Goal: Task Accomplishment & Management: Manage account settings

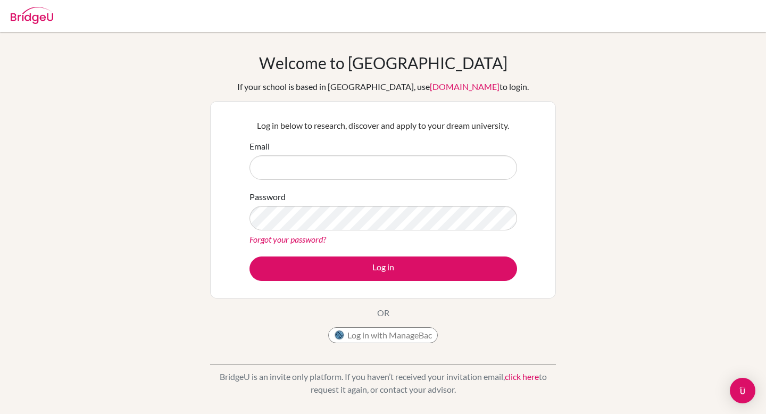
click at [431, 168] on input "Email" at bounding box center [384, 167] width 268 height 24
type input "jessica.slomon@cialfo.com.sg"
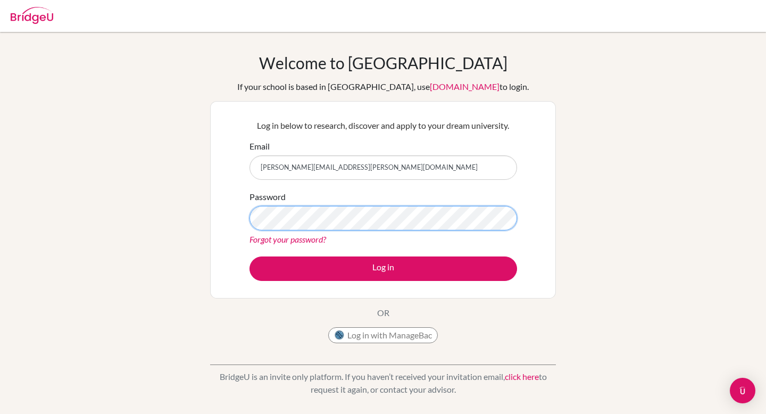
click at [250, 257] on button "Log in" at bounding box center [384, 269] width 268 height 24
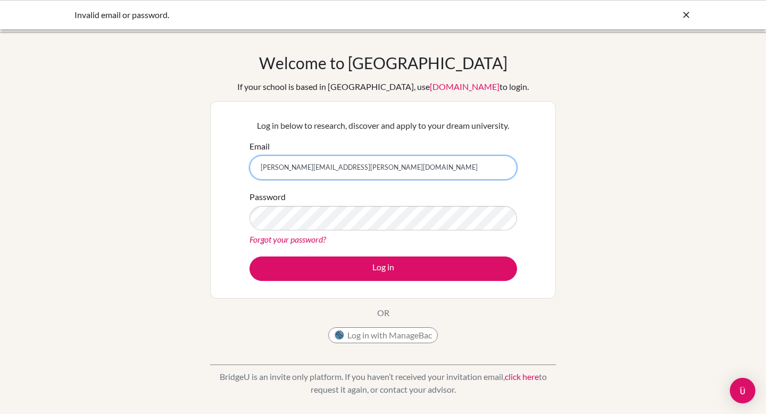
click at [285, 171] on input "jessica.slomon@cialfo.com.sg" at bounding box center [384, 167] width 268 height 24
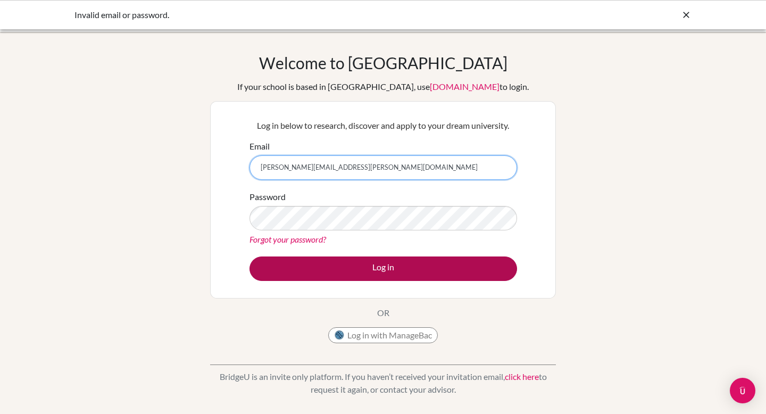
type input "jessica.solomon@cialfo.com.sg"
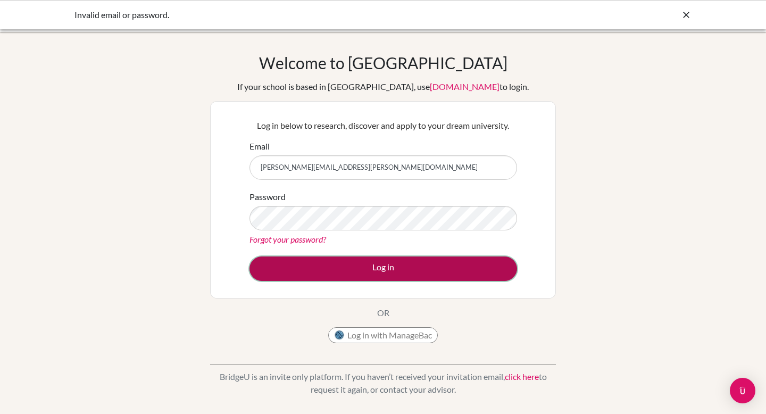
click at [392, 267] on button "Log in" at bounding box center [384, 269] width 268 height 24
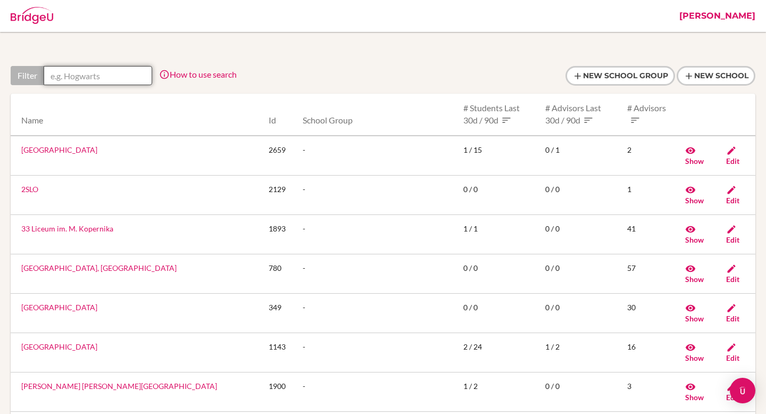
click at [90, 78] on input "text" at bounding box center [98, 75] width 109 height 19
paste input "American International School of Lusaka"
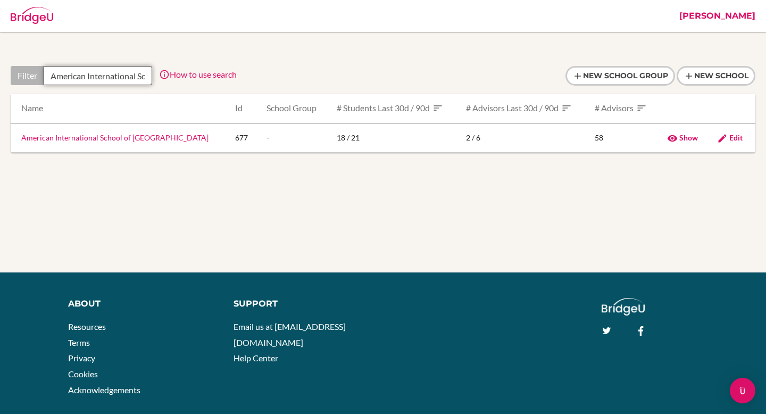
scroll to position [0, 59]
type input "American International School of Lusaka"
click at [133, 139] on link "American International School of Lusaka" at bounding box center [114, 137] width 187 height 9
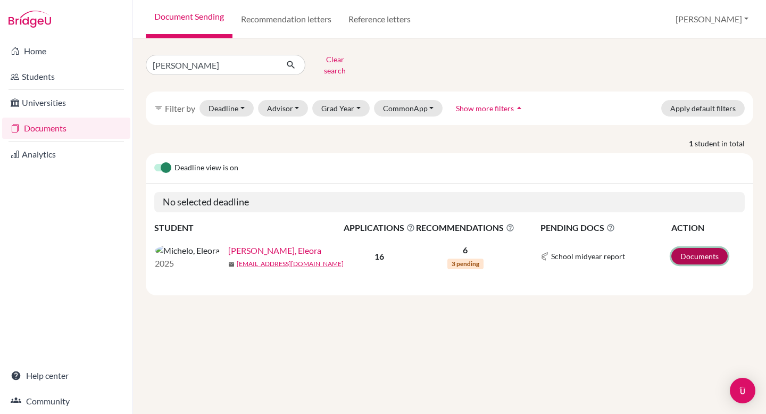
click at [695, 254] on link "Documents" at bounding box center [700, 256] width 56 height 16
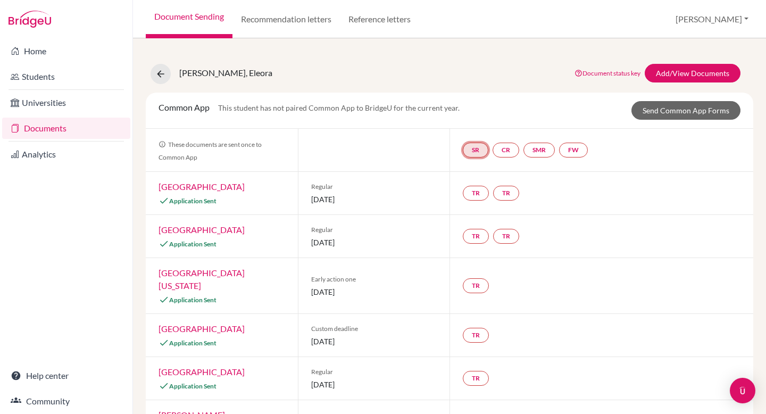
click at [471, 146] on link "SR" at bounding box center [476, 150] width 26 height 15
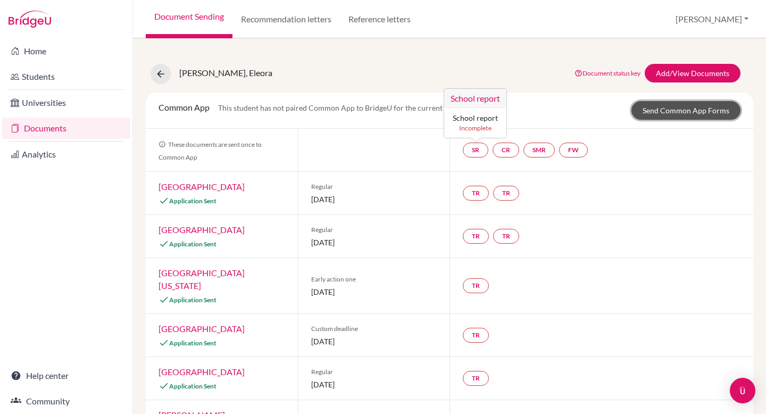
click at [665, 112] on link "Send Common App Forms" at bounding box center [686, 110] width 109 height 19
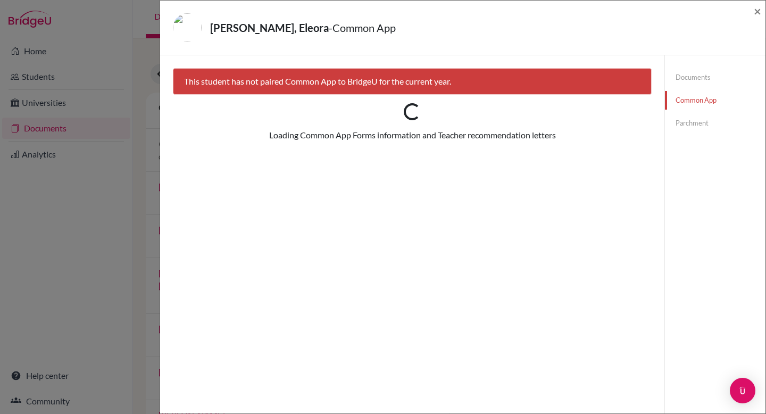
click at [706, 78] on link "Documents" at bounding box center [715, 77] width 101 height 19
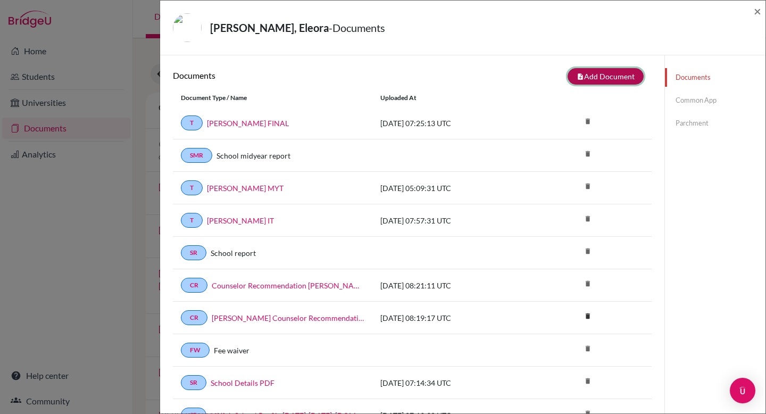
click at [589, 79] on button "note_add Add Document" at bounding box center [606, 76] width 76 height 16
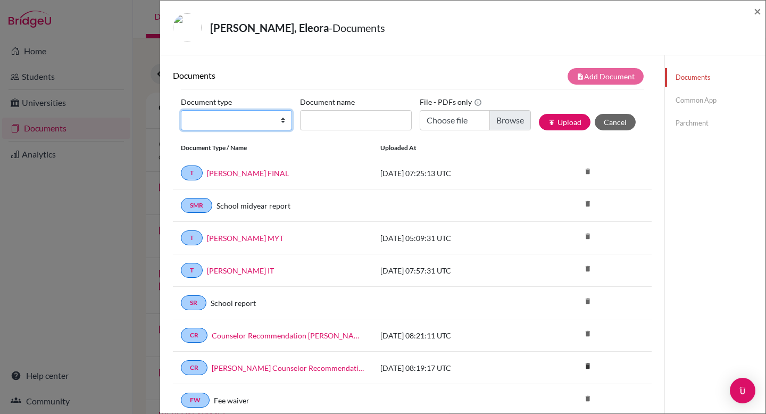
click at [260, 125] on select "Change explanation for Common App reports Counselor recommendation Internationa…" at bounding box center [236, 120] width 111 height 20
select select "1"
click at [181, 110] on select "Change explanation for Common App reports Counselor recommendation Internationa…" at bounding box center [236, 120] width 111 height 20
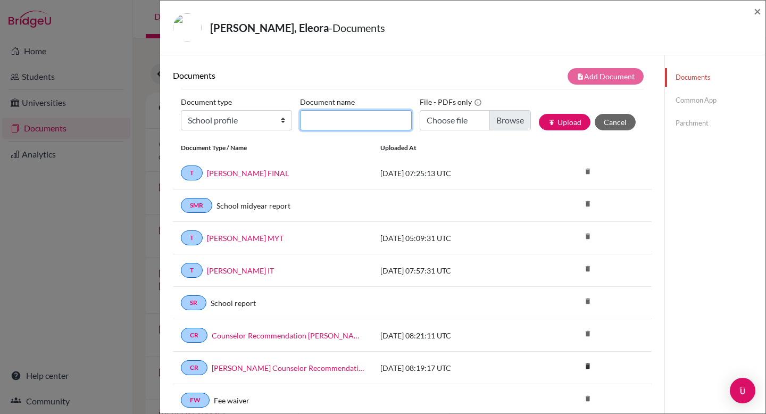
click at [389, 123] on input "Document name" at bounding box center [355, 120] width 111 height 20
click at [617, 123] on button "Cancel" at bounding box center [615, 122] width 41 height 16
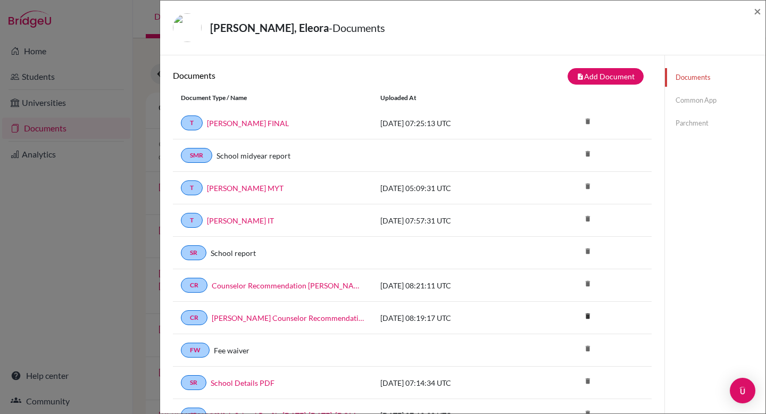
click at [704, 100] on link "Common App" at bounding box center [715, 100] width 101 height 19
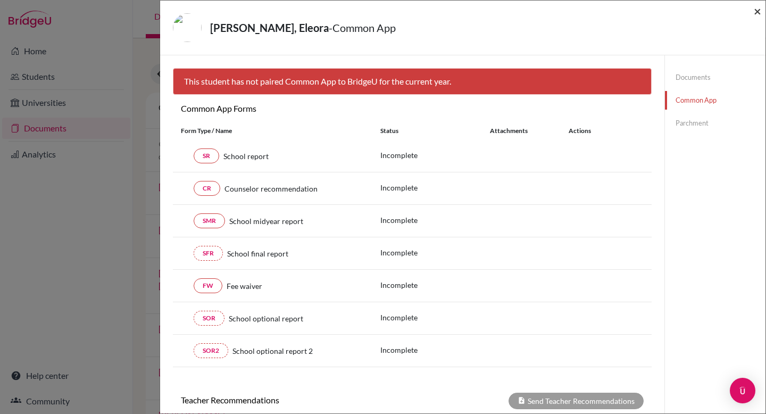
click at [755, 12] on span "×" at bounding box center [757, 10] width 7 height 15
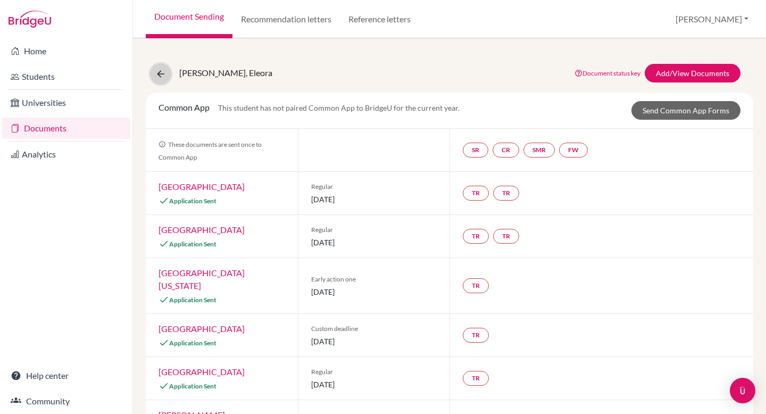
click at [162, 72] on icon at bounding box center [160, 74] width 11 height 11
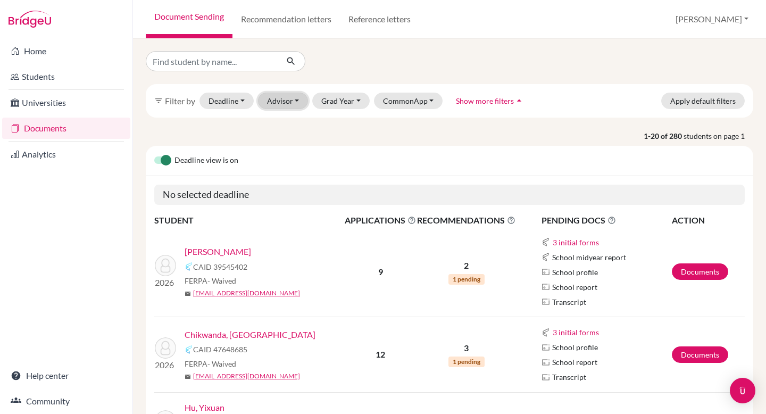
click at [291, 106] on button "Advisor" at bounding box center [283, 101] width 51 height 16
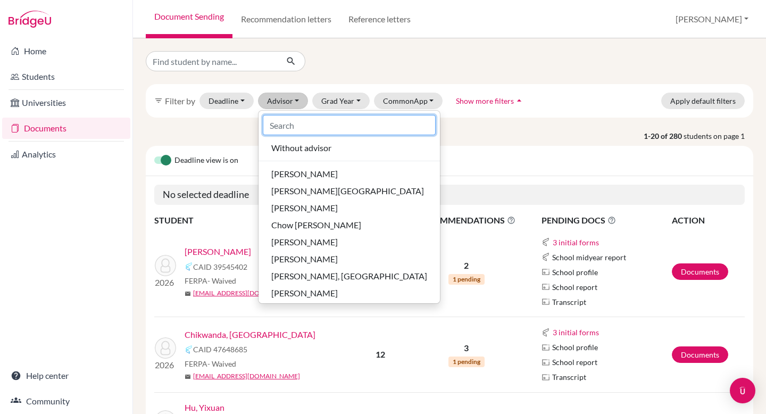
click at [296, 123] on input at bounding box center [349, 125] width 173 height 20
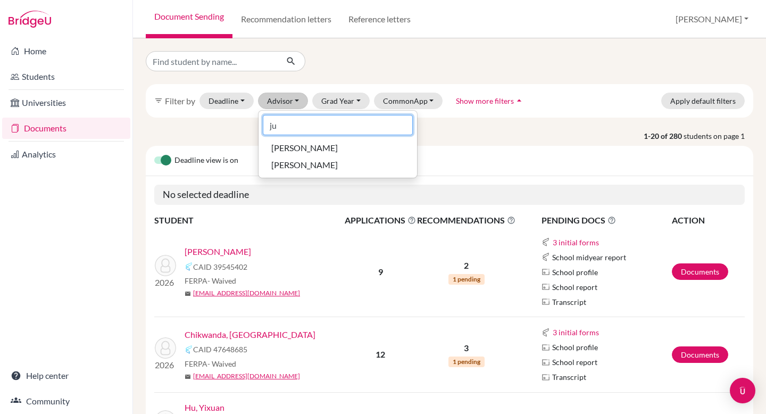
type input "jul"
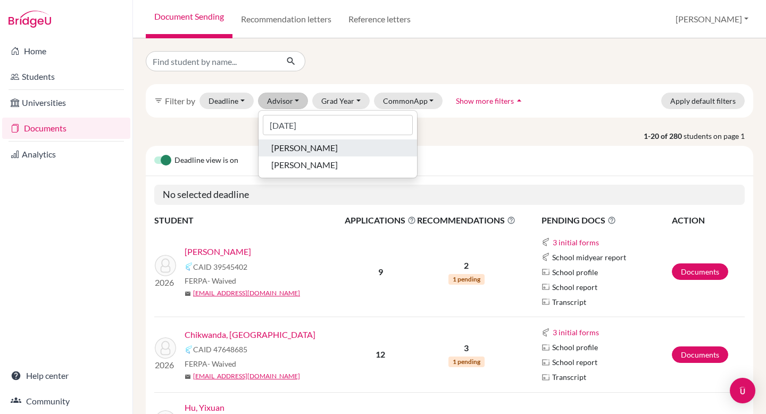
click at [335, 152] on div "Baldry, Julie Ann" at bounding box center [337, 148] width 133 height 13
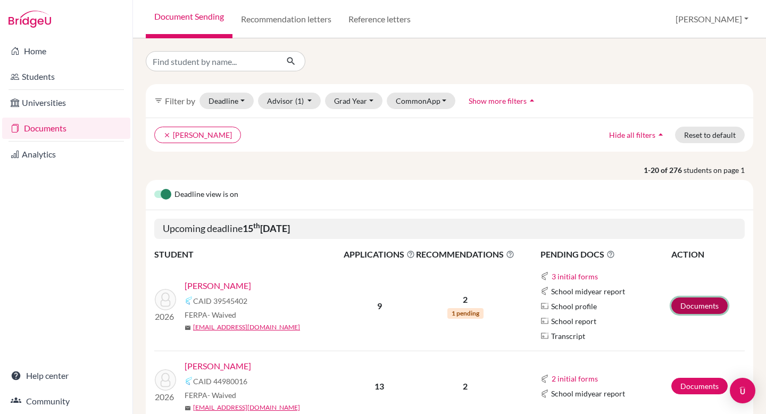
click at [700, 302] on link "Documents" at bounding box center [700, 305] width 56 height 16
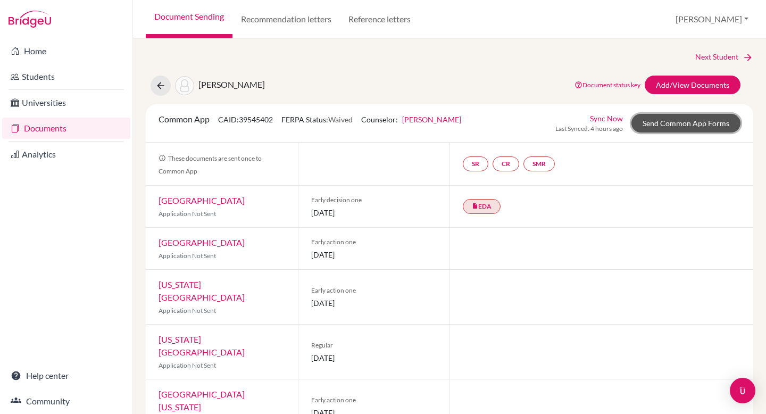
click at [649, 124] on link "Send Common App Forms" at bounding box center [686, 123] width 109 height 19
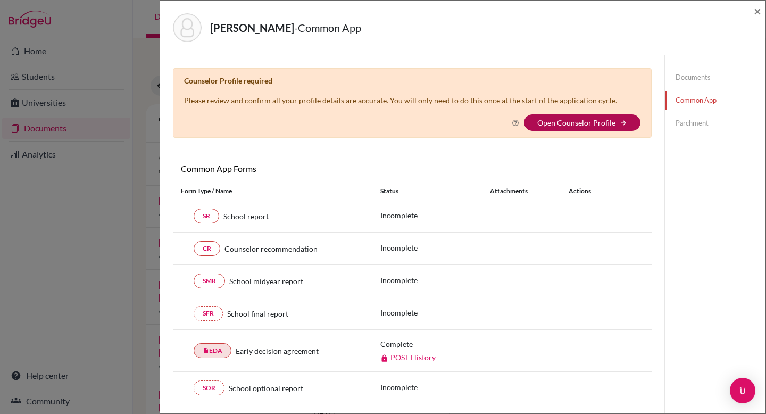
click at [585, 120] on link "Open Counselor Profile" at bounding box center [577, 122] width 78 height 9
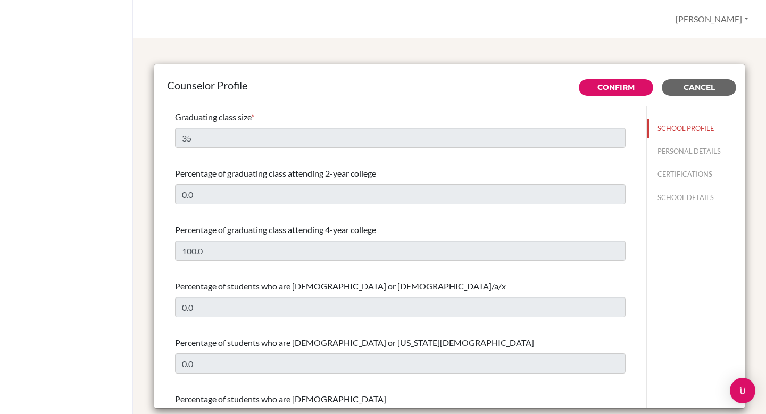
select select "0"
select select "309268"
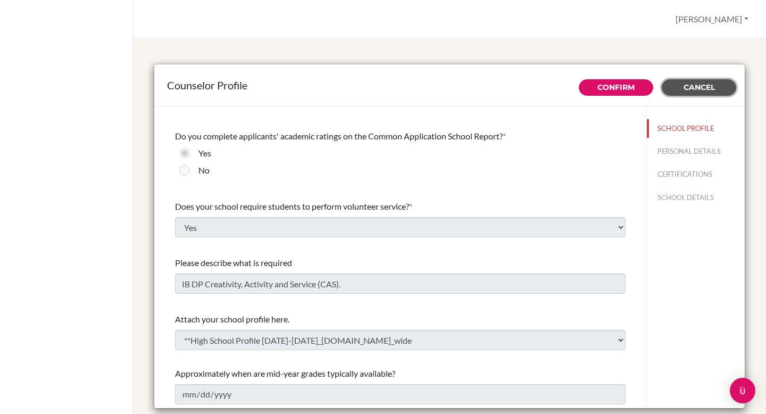
click at [712, 87] on span "Cancel" at bounding box center [699, 87] width 31 height 10
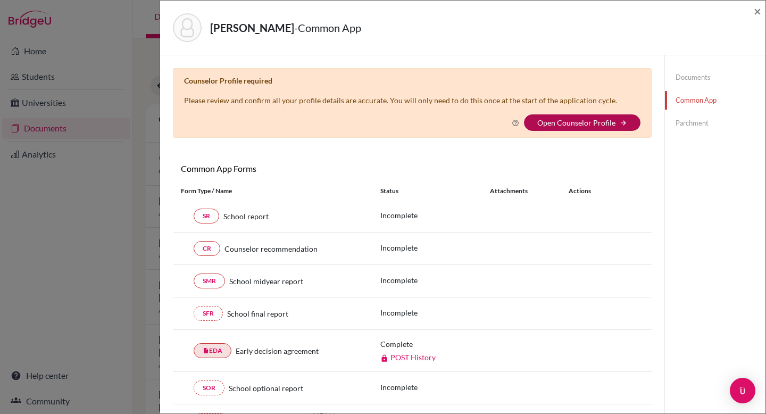
click at [603, 123] on link "Open Counselor Profile" at bounding box center [577, 122] width 78 height 9
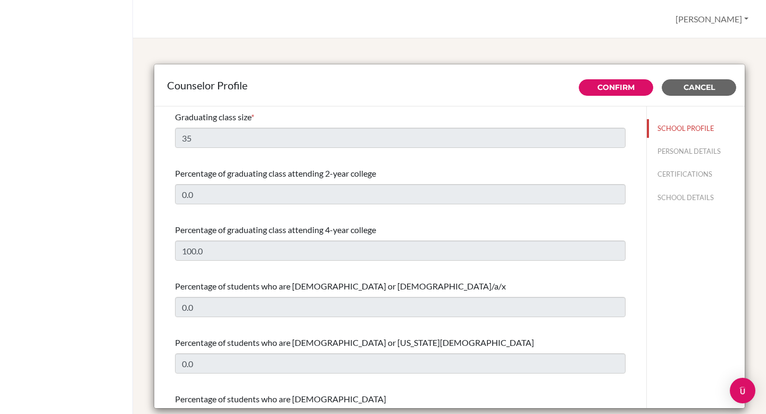
select select "0"
select select "309268"
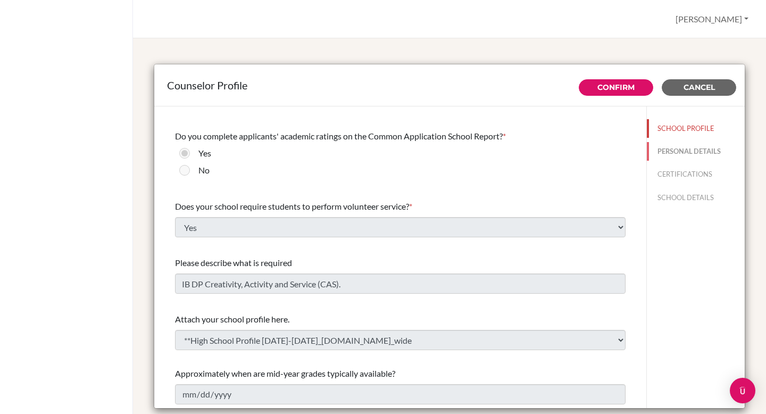
click at [688, 146] on button "PERSONAL DETAILS" at bounding box center [696, 151] width 98 height 19
type input "[PERSON_NAME] [PERSON_NAME]"
type input "[PERSON_NAME]"
type input "College Counselor"
type input "260.978-772-600"
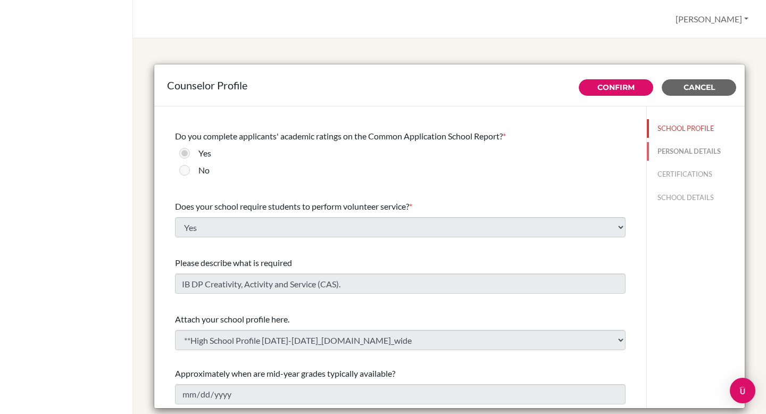
type input "[EMAIL_ADDRESS][DOMAIN_NAME]"
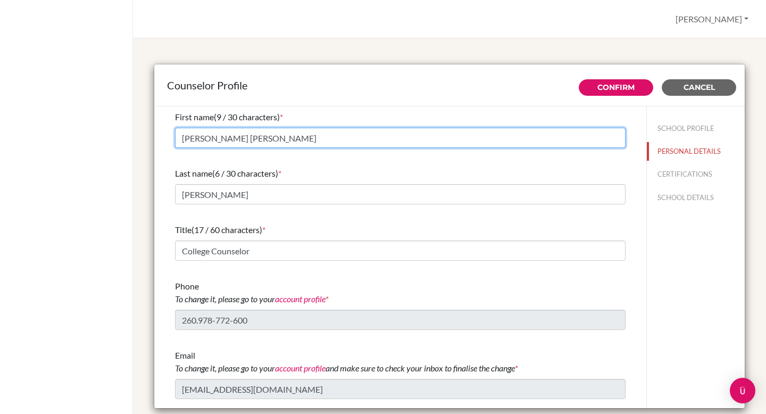
click at [302, 142] on input "[PERSON_NAME] [PERSON_NAME]" at bounding box center [400, 138] width 451 height 20
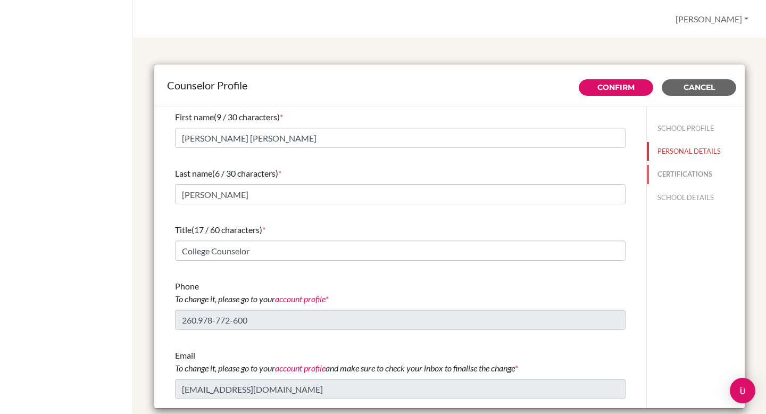
click at [676, 176] on button "CERTIFICATIONS" at bounding box center [696, 174] width 98 height 19
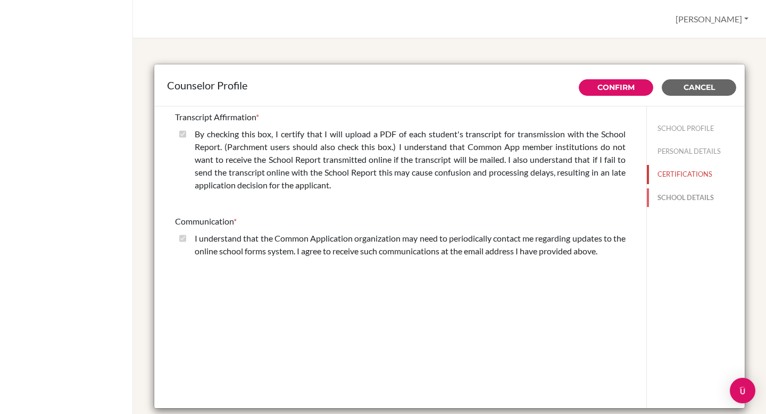
click at [705, 196] on button "SCHOOL DETAILS" at bounding box center [696, 197] width 98 height 19
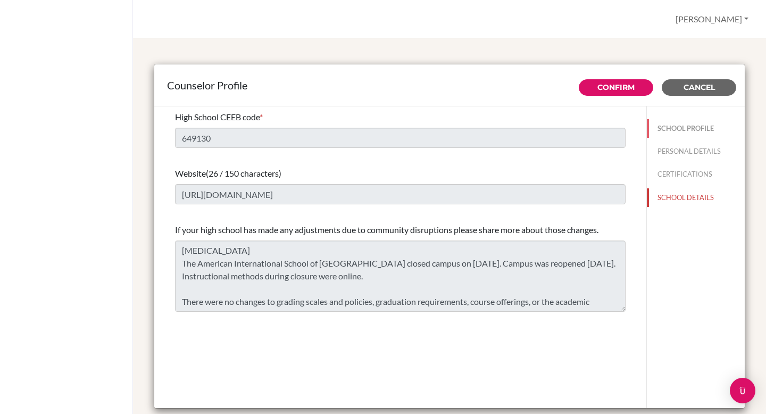
click at [682, 128] on button "SCHOOL PROFILE" at bounding box center [696, 128] width 98 height 19
type input "35"
type input "0.0"
select select "0"
select select "309268"
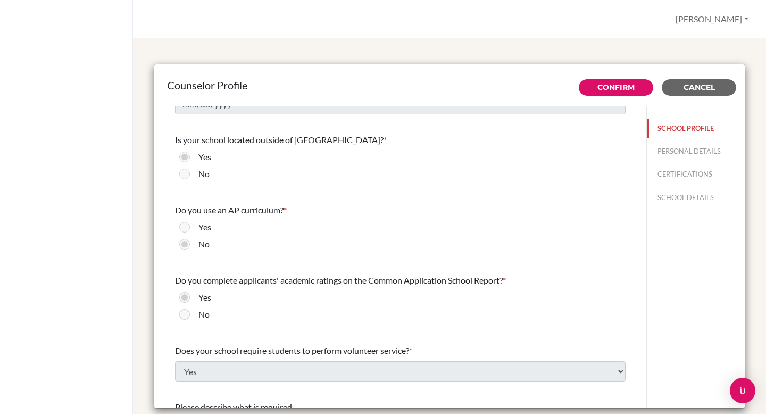
scroll to position [1059, 0]
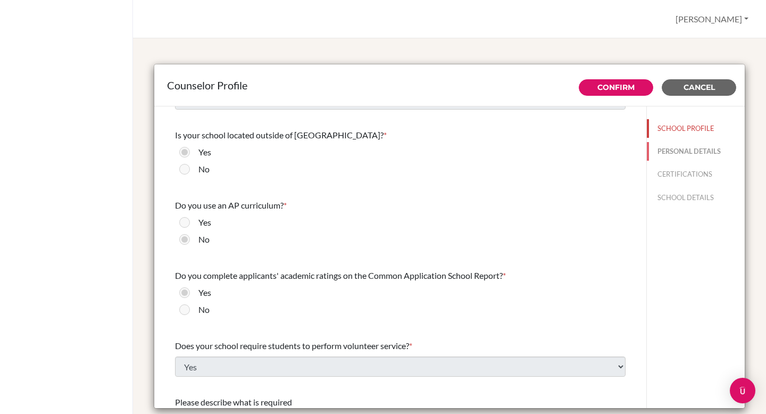
click at [681, 149] on button "PERSONAL DETAILS" at bounding box center [696, 151] width 98 height 19
type input "[PERSON_NAME] [PERSON_NAME]"
type input "[PERSON_NAME]"
type input "260.978-772-600"
type input "jbaldry@aislusaka.org"
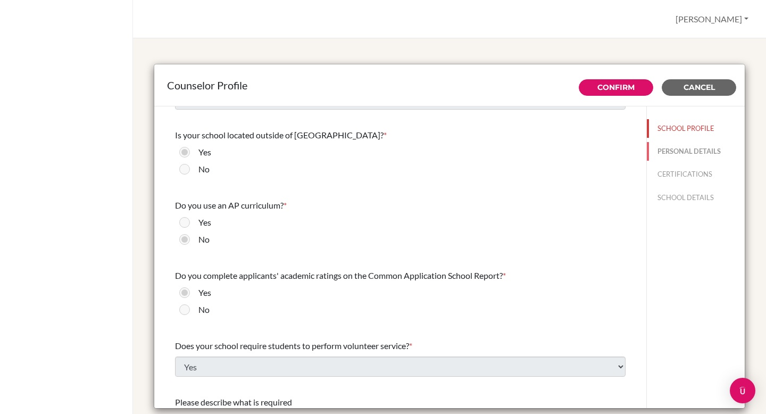
type input "College Counselor"
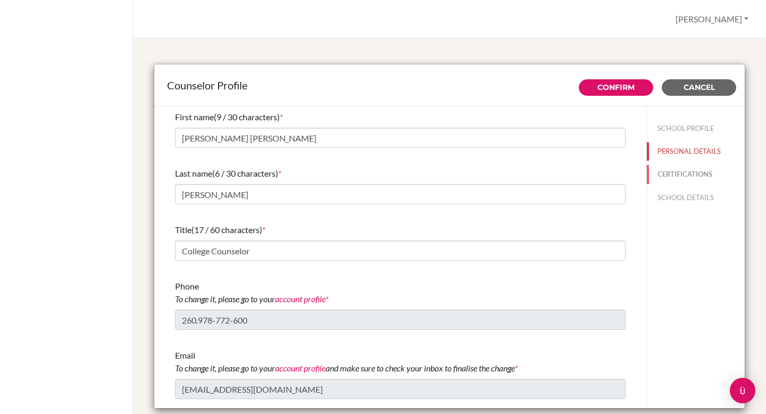
click at [684, 171] on button "CERTIFICATIONS" at bounding box center [696, 174] width 98 height 19
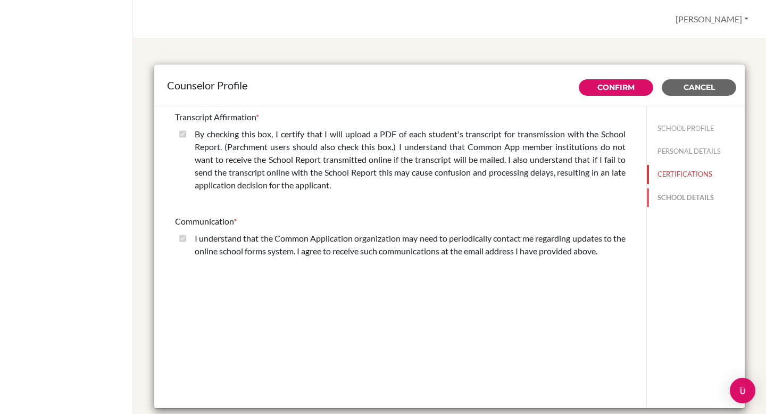
click at [670, 198] on button "SCHOOL DETAILS" at bounding box center [696, 197] width 98 height 19
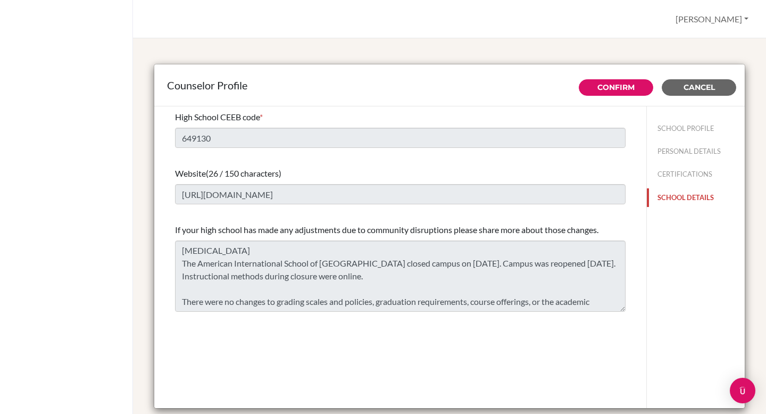
scroll to position [30, 0]
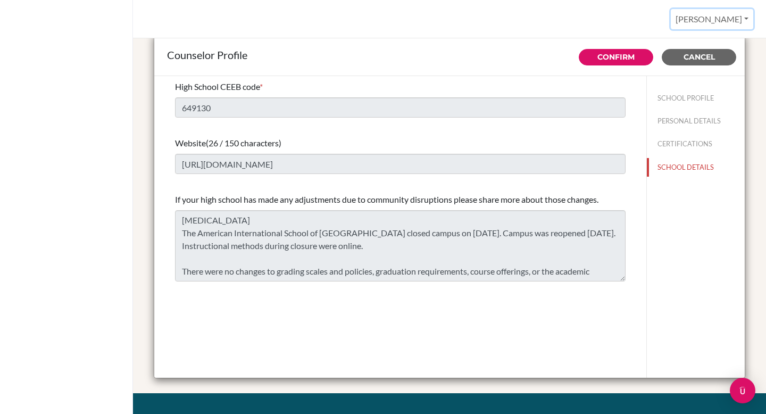
click at [716, 18] on button "[PERSON_NAME]" at bounding box center [712, 19] width 82 height 20
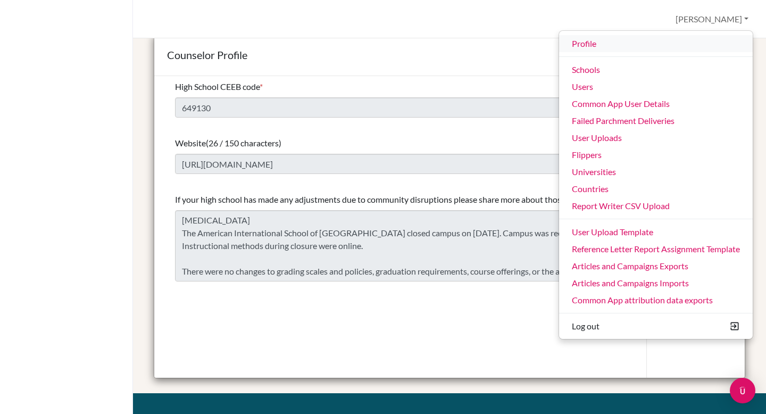
click at [577, 39] on link "Profile" at bounding box center [656, 43] width 194 height 17
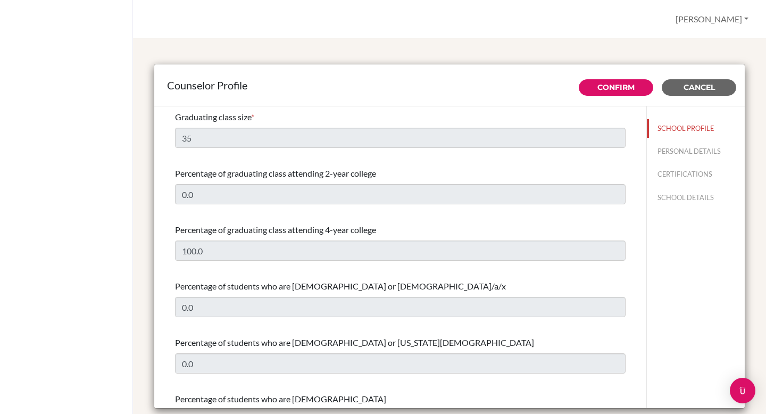
select select "0"
select select "309268"
click at [679, 151] on button "PERSONAL DETAILS" at bounding box center [696, 151] width 98 height 19
type input "Julie Ann"
type input "Baldry"
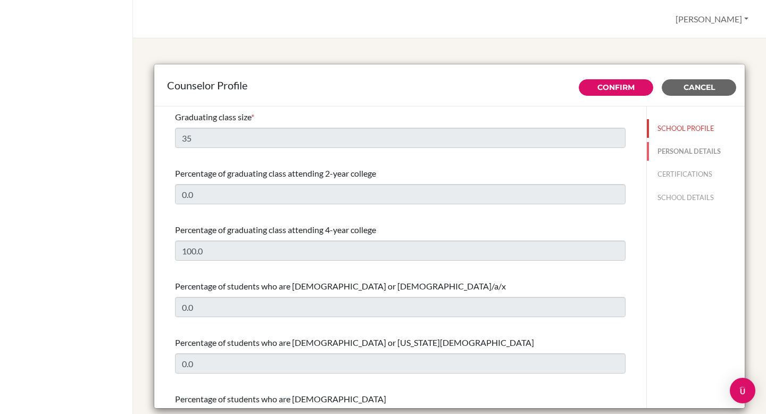
type input "College Counselor"
type input "260.978-772-600"
type input "jbaldry@aislusaka.org"
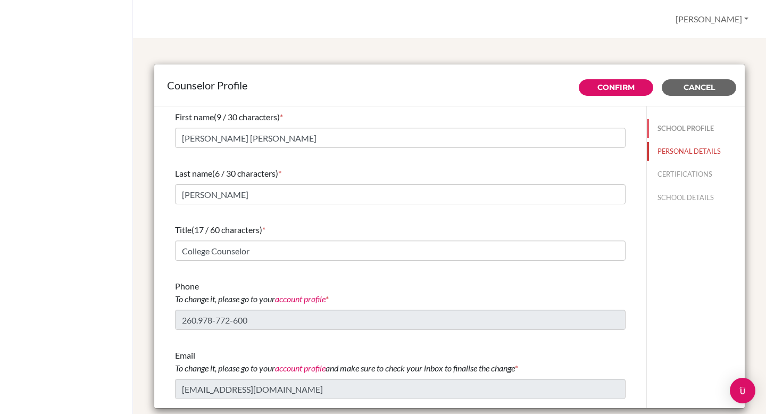
click at [691, 129] on button "SCHOOL PROFILE" at bounding box center [696, 128] width 98 height 19
type input "35"
type input "0.0"
type input "100.0"
type input "0.0"
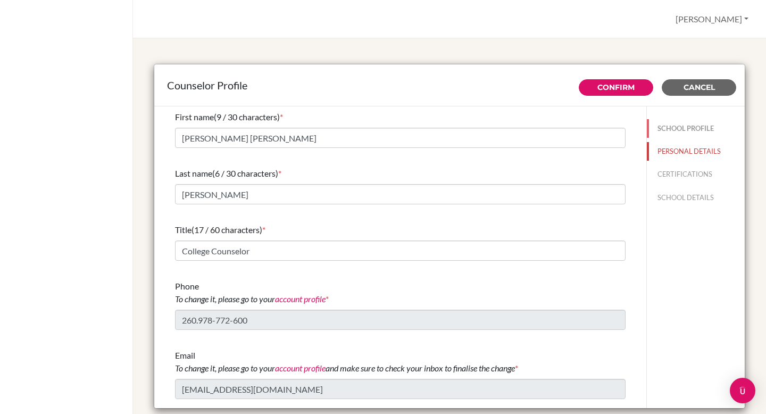
type input "0.0"
select select "0"
select select "309268"
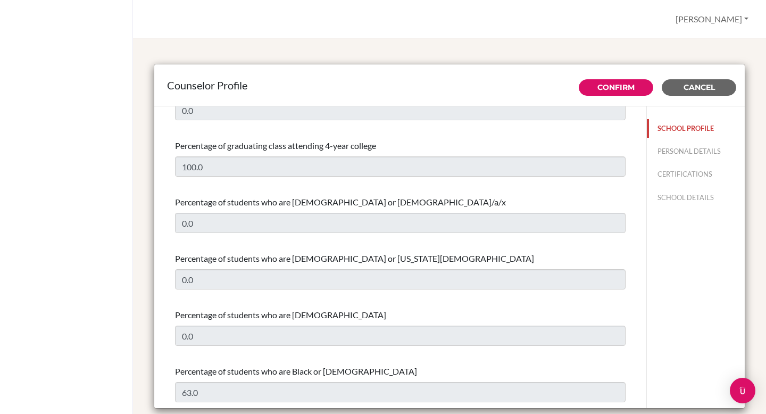
scroll to position [87, 0]
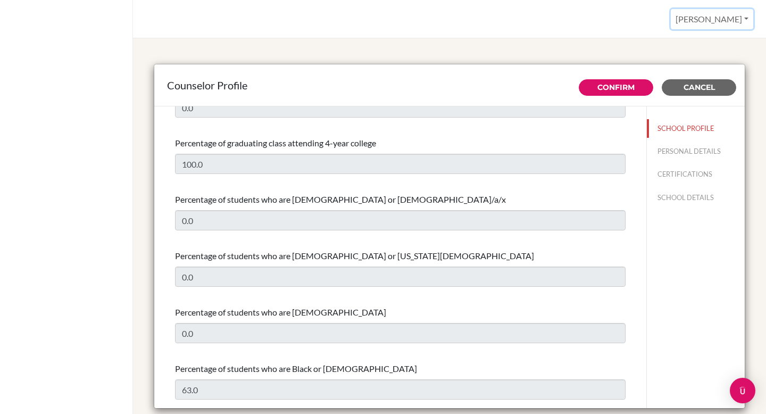
click at [736, 22] on button "[PERSON_NAME]" at bounding box center [712, 19] width 82 height 20
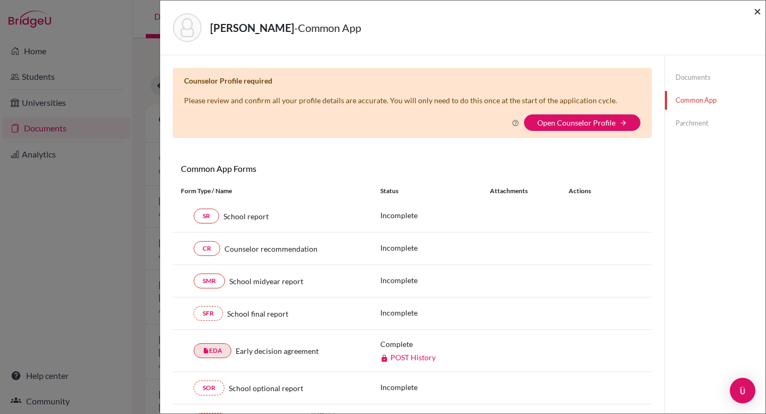
click at [759, 12] on span "×" at bounding box center [757, 10] width 7 height 15
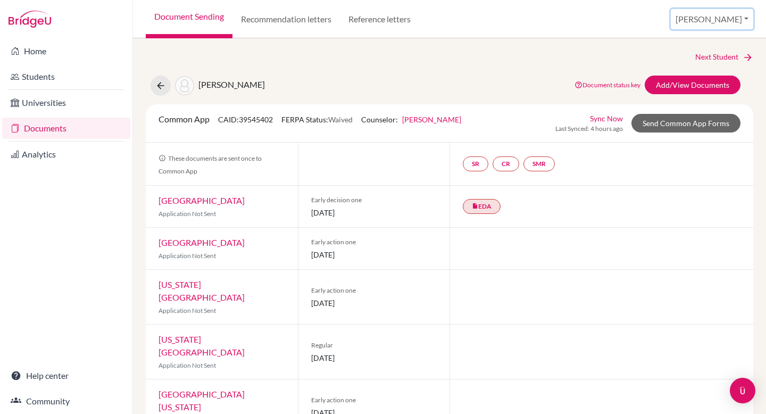
click at [742, 16] on button "[PERSON_NAME]" at bounding box center [712, 19] width 82 height 20
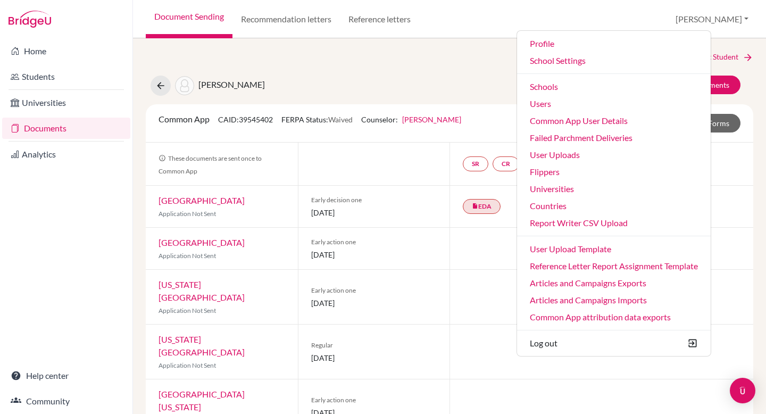
click at [462, 76] on div "Cumings, Lauren Document status key TR Requirement. Document not uploaded yet. …" at bounding box center [450, 86] width 624 height 20
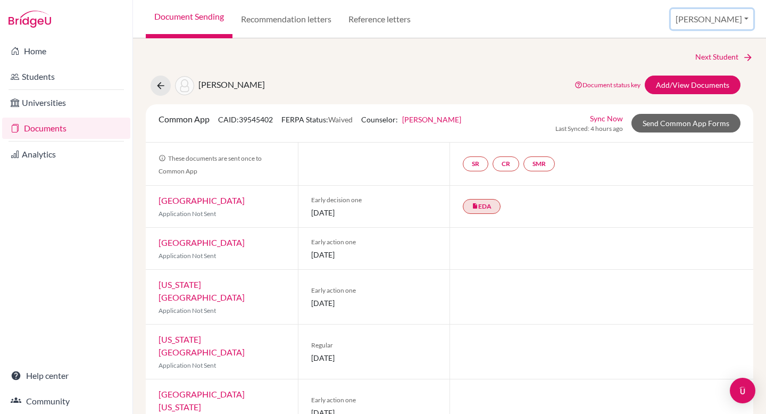
click at [730, 22] on button "[PERSON_NAME]" at bounding box center [712, 19] width 82 height 20
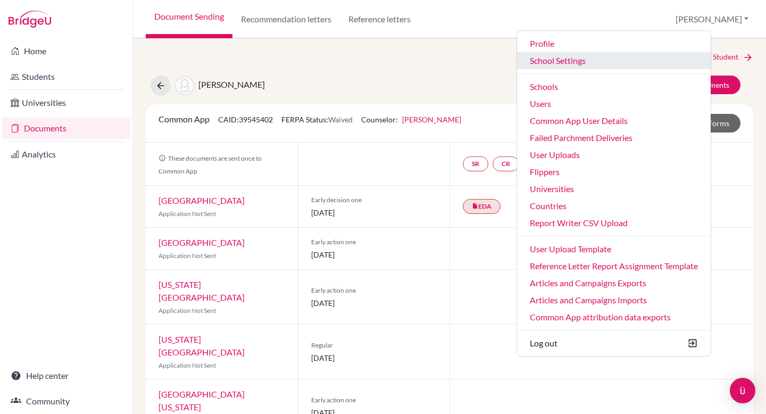
click at [605, 63] on link "School Settings" at bounding box center [614, 60] width 194 height 17
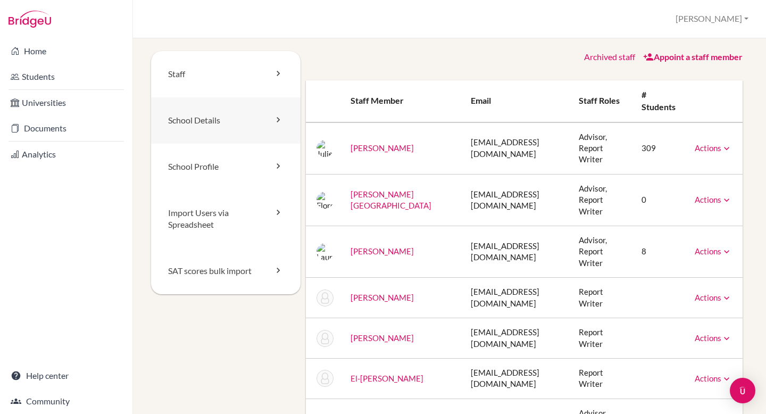
click at [216, 121] on link "School Details" at bounding box center [226, 120] width 150 height 46
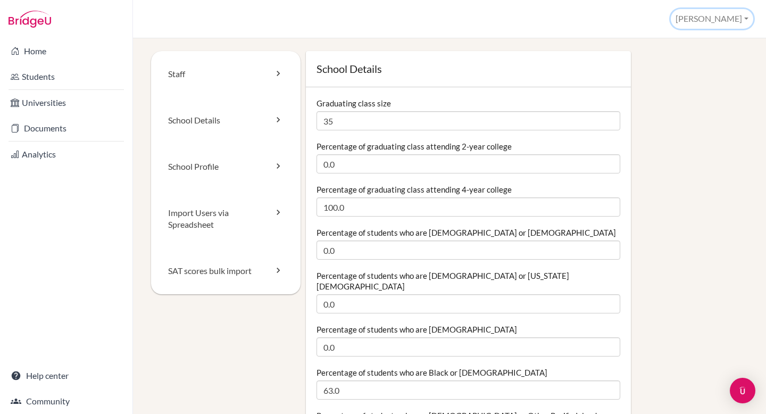
click at [732, 15] on button "[PERSON_NAME]" at bounding box center [712, 19] width 82 height 20
